Goal: Check status: Check status

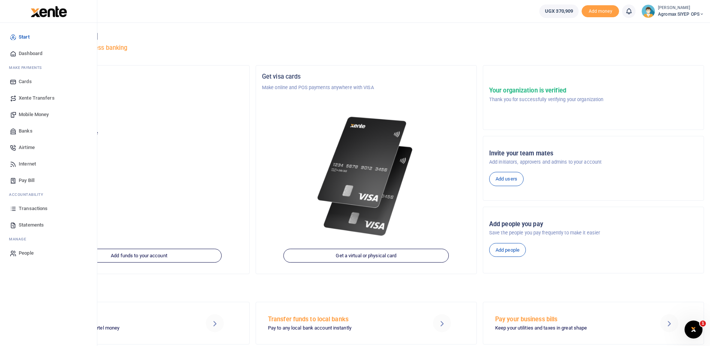
click at [34, 209] on span "Transactions" at bounding box center [33, 208] width 29 height 7
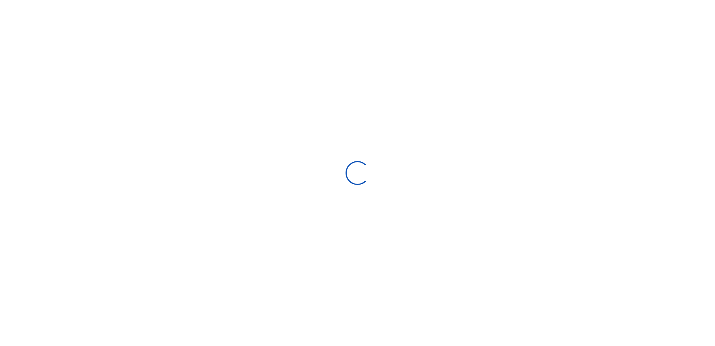
select select
type input "[DATE] - [DATE]"
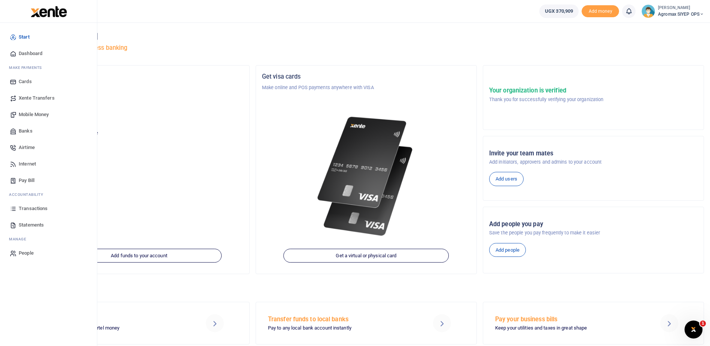
click at [39, 209] on span "Transactions" at bounding box center [33, 208] width 29 height 7
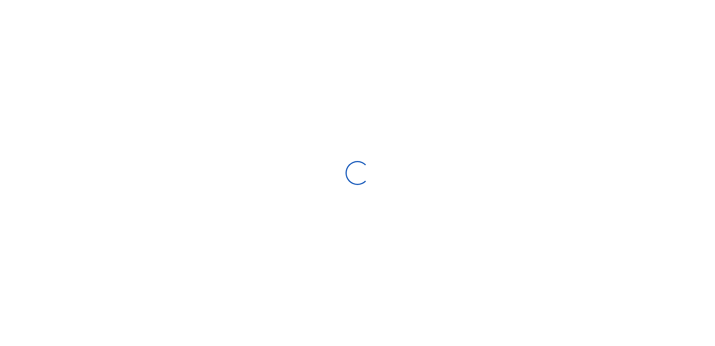
select select
type input "[DATE] - [DATE]"
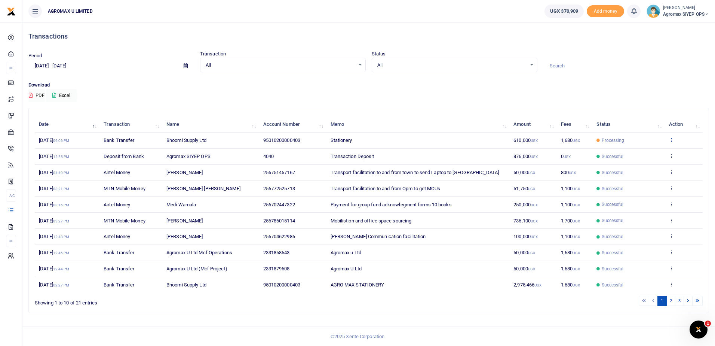
click at [670, 140] on icon at bounding box center [671, 139] width 5 height 5
click at [643, 152] on link "View details" at bounding box center [644, 152] width 59 height 10
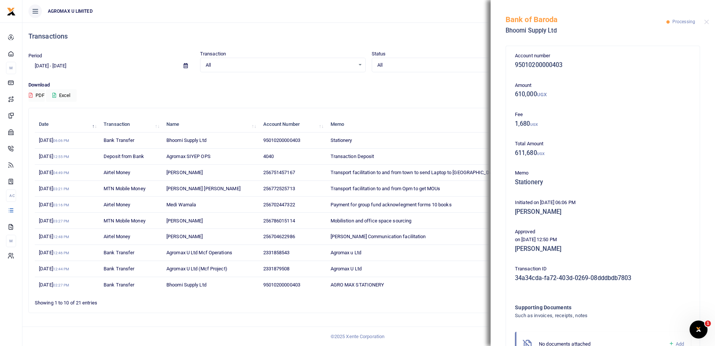
drag, startPoint x: 507, startPoint y: 19, endPoint x: 648, endPoint y: 283, distance: 299.3
click at [648, 283] on div "Bank of Baroda Bhoomi Supply Ltd Processing Account number 95010200000403 Amoun…" at bounding box center [603, 173] width 224 height 346
click at [434, 288] on td "AGRO MAX STATIONERY" at bounding box center [417, 285] width 183 height 16
